Goal: Task Accomplishment & Management: Use online tool/utility

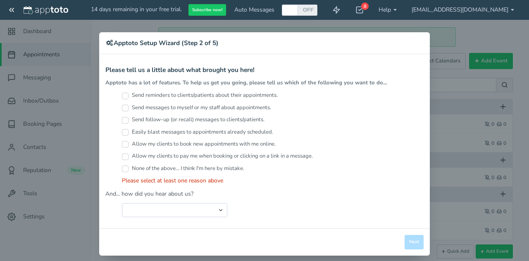
click at [412, 234] on div "Close Logout Cancel Back Saving! Save Done Next Agree & Continue" at bounding box center [264, 241] width 331 height 27
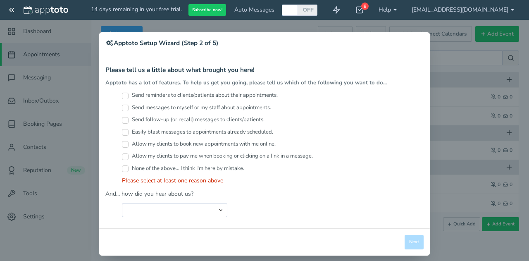
click at [470, 141] on div "× Apptoto Setup Wizard (Step 2 of 5) Apptoto Terms & Conditions Let's first get…" at bounding box center [264, 130] width 529 height 261
click at [472, 12] on div "× Apptoto Setup Wizard (Step 2 of 5) Apptoto Terms & Conditions Let's first get…" at bounding box center [264, 130] width 529 height 261
click at [405, 243] on div "Close Logout Cancel Back Saving! Save Done Next Agree & Continue" at bounding box center [264, 241] width 331 height 27
